Goal: Information Seeking & Learning: Learn about a topic

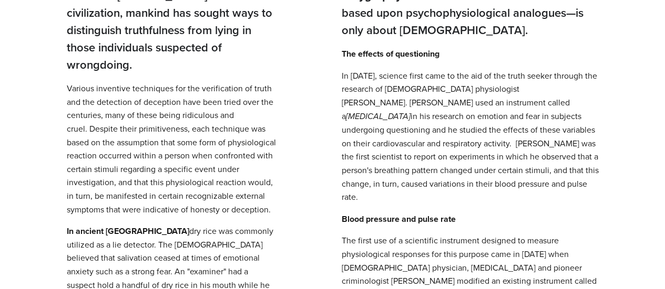
scroll to position [237, 0]
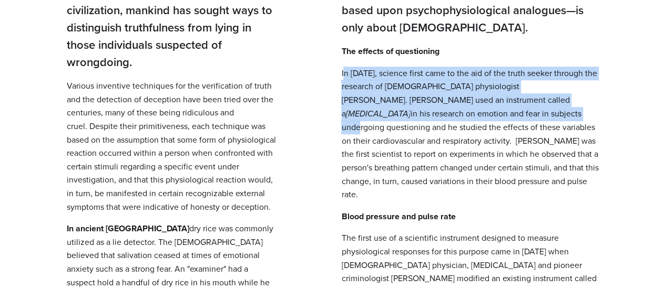
drag, startPoint x: 342, startPoint y: 75, endPoint x: 413, endPoint y: 120, distance: 84.1
click at [413, 120] on p "In 1878, science first came to the aid of the truth seeker through the research…" at bounding box center [469, 134] width 257 height 135
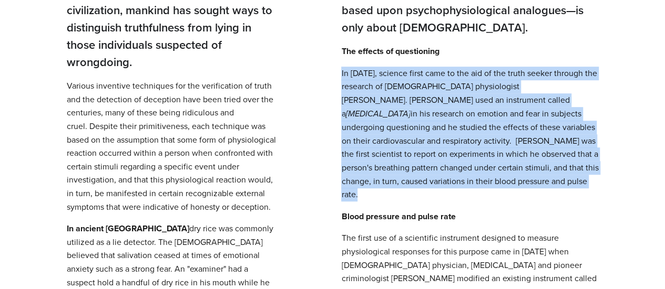
drag, startPoint x: 341, startPoint y: 75, endPoint x: 484, endPoint y: 178, distance: 176.1
click at [484, 178] on p "In 1878, science first came to the aid of the truth seeker through the research…" at bounding box center [469, 134] width 257 height 135
copy p "In 1878, science first came to the aid of the truth seeker through the research…"
click at [410, 147] on p "In 1878, science first came to the aid of the truth seeker through the research…" at bounding box center [469, 134] width 257 height 135
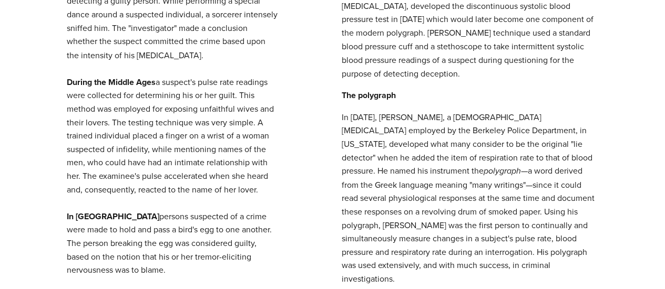
scroll to position [938, 0]
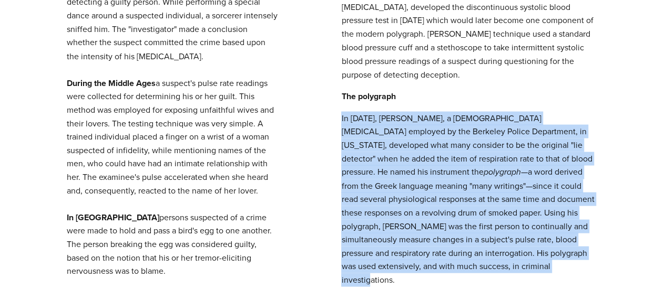
drag, startPoint x: 340, startPoint y: 79, endPoint x: 395, endPoint y: 229, distance: 158.7
copy p "In 1921, John A. Larson, a Canadian psychologist employed by the Berkeley Polic…"
click at [429, 130] on p "In 1921, John A. Larson, a Canadian psychologist employed by the Berkeley Polic…" at bounding box center [469, 198] width 257 height 175
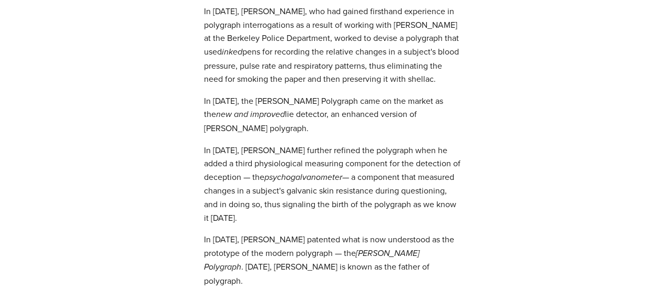
scroll to position [1403, 0]
